Goal: Navigation & Orientation: Find specific page/section

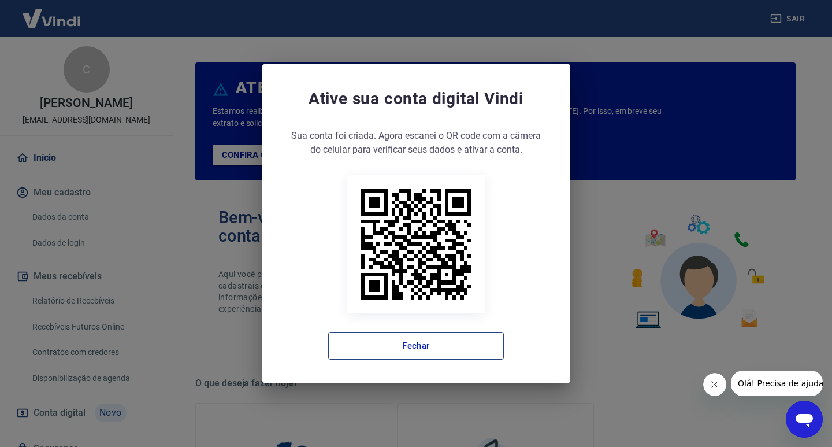
click at [362, 335] on button "Fechar" at bounding box center [416, 346] width 176 height 28
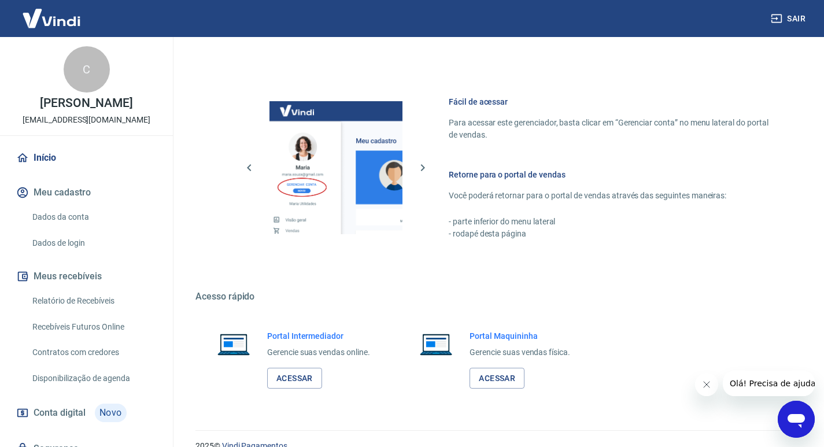
scroll to position [597, 0]
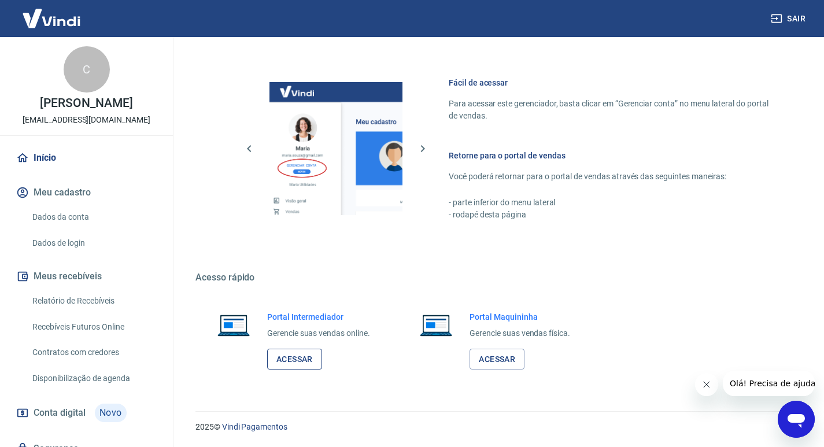
click at [305, 355] on link "Acessar" at bounding box center [294, 358] width 55 height 21
